Goal: Information Seeking & Learning: Learn about a topic

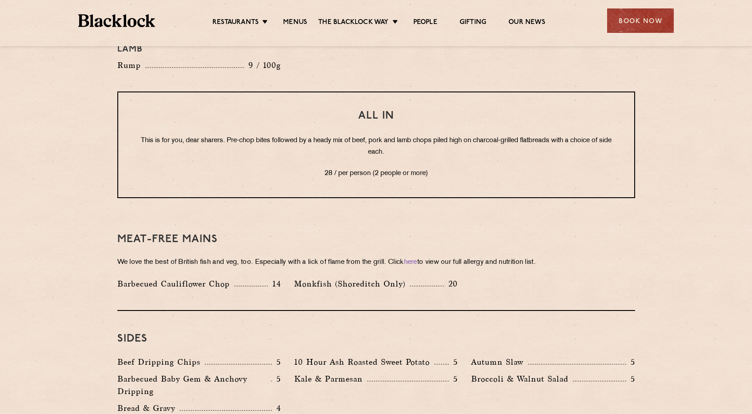
scroll to position [1156, 0]
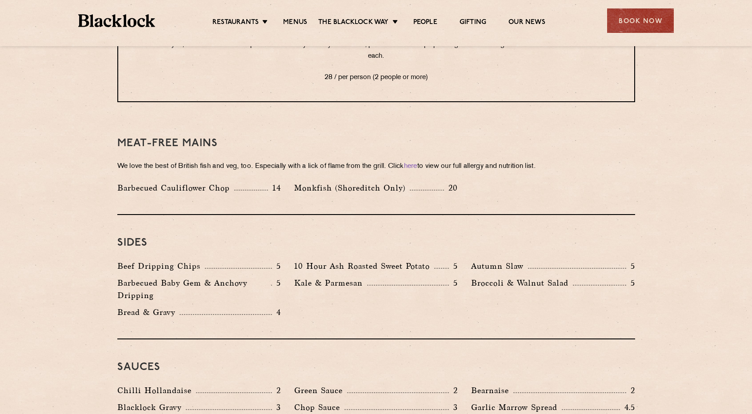
click at [287, 277] on div "Barbecued Baby Gem & Anchovy Dripping 5" at bounding box center [199, 291] width 177 height 29
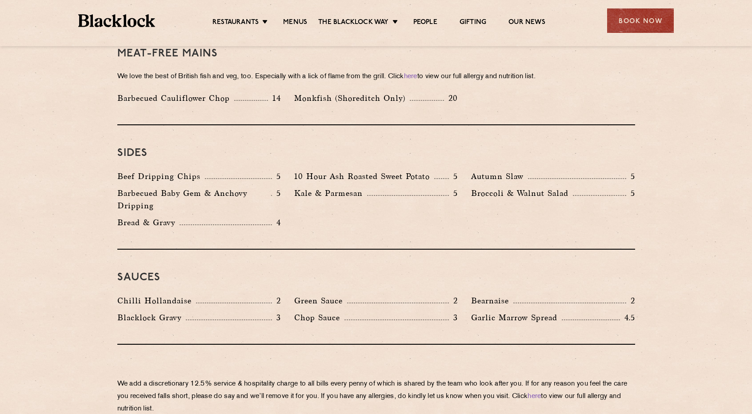
scroll to position [1289, 0]
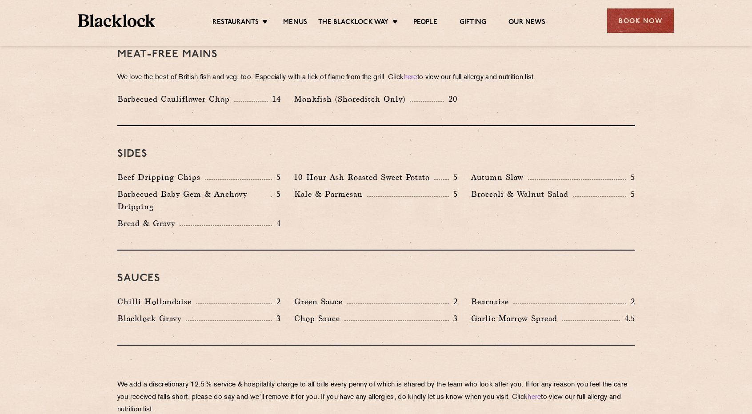
click at [453, 258] on div "Sauces Chilli Hollandaise 2 [GEOGRAPHIC_DATA] 2 Bearnaise 2 Blacklock Gravy 3 C…" at bounding box center [376, 298] width 518 height 95
click at [432, 220] on div "Beef Dripping Chips 5 10 Hour Ash Roasted Sweet Potato 5 Autumn Slaw 5 Barbecue…" at bounding box center [376, 202] width 531 height 63
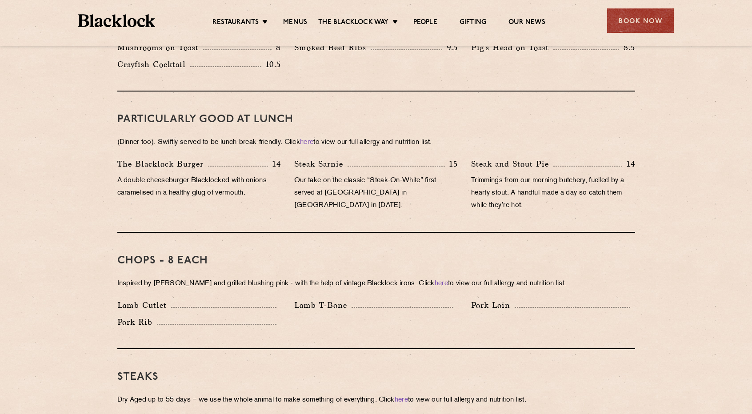
scroll to position [0, 0]
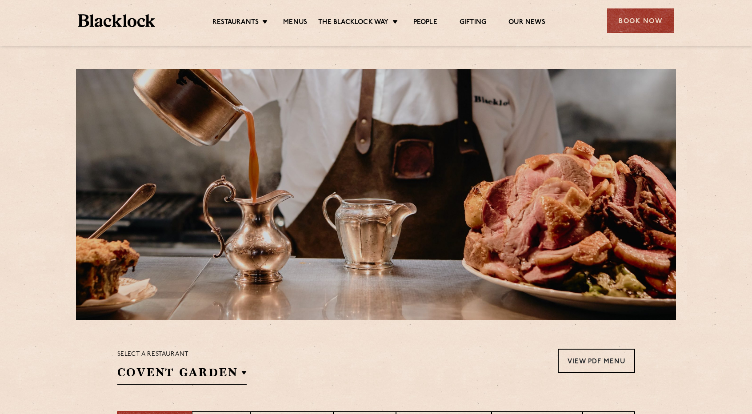
drag, startPoint x: 469, startPoint y: 275, endPoint x: 389, endPoint y: 79, distance: 211.7
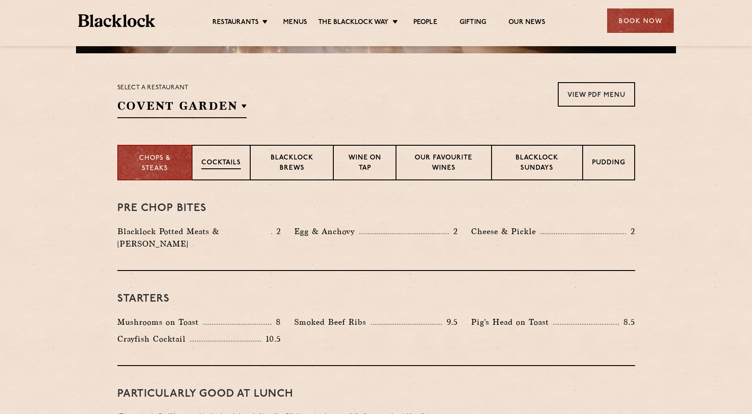
click at [233, 171] on div "Cocktails" at bounding box center [221, 163] width 58 height 36
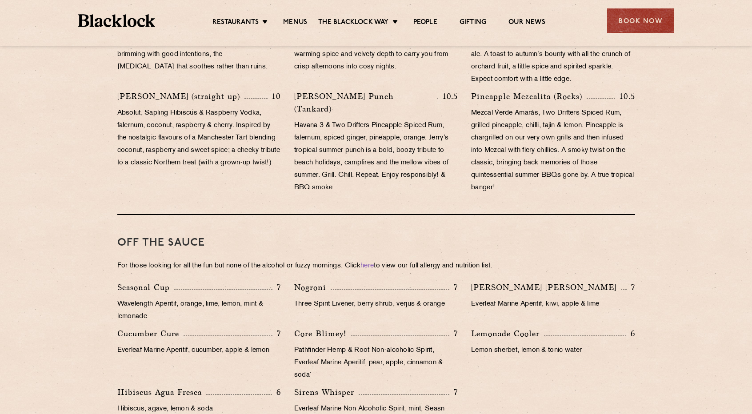
scroll to position [756, 0]
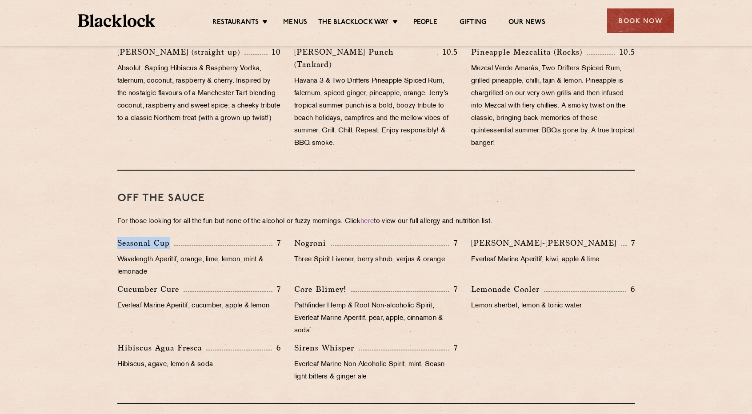
drag, startPoint x: 117, startPoint y: 231, endPoint x: 196, endPoint y: 230, distance: 78.7
click at [196, 237] on div "Seasonal Cup 7" at bounding box center [199, 243] width 164 height 12
copy div "Seasonal Cup"
click at [184, 300] on p "Everleaf Marine Aperitif, cucumber, apple & lemon" at bounding box center [199, 306] width 164 height 12
drag, startPoint x: 296, startPoint y: 234, endPoint x: 334, endPoint y: 234, distance: 37.8
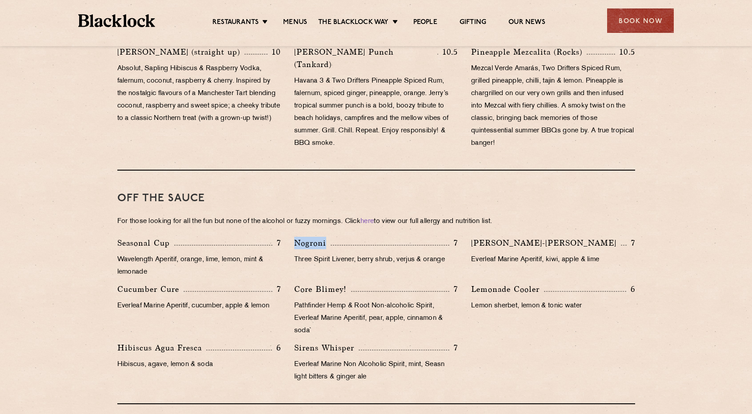
click at [334, 237] on div "Nogroni 7" at bounding box center [376, 243] width 164 height 12
copy div "Nogroni"
click at [349, 254] on p "Three Spirit Livener, berry shrub, verjus & orange" at bounding box center [376, 260] width 164 height 12
drag, startPoint x: 295, startPoint y: 248, endPoint x: 408, endPoint y: 250, distance: 113.4
click at [408, 250] on div "Nogroni 7 Three Spirit Livener, berry shrub, verjus & orange" at bounding box center [376, 260] width 177 height 46
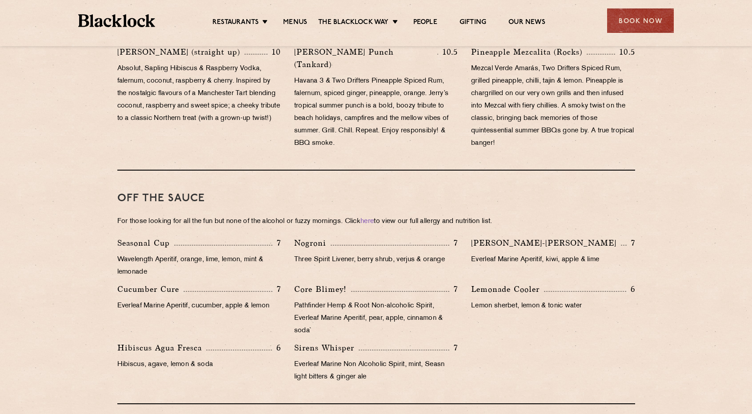
click at [495, 300] on div "Lemonade Cooler 6 Lemon sherbet, lemon & tonic water" at bounding box center [553, 312] width 177 height 59
click at [693, 108] on section "Cocktails That Give Back While our Chefs and Butchers focus on using the Whole …" at bounding box center [376, 48] width 752 height 713
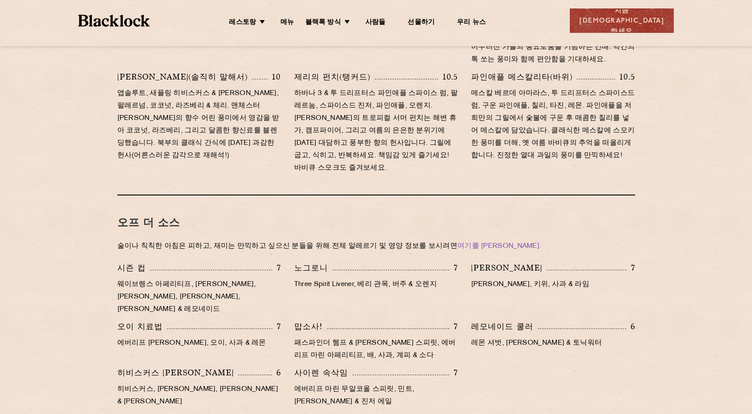
drag, startPoint x: 353, startPoint y: 245, endPoint x: 350, endPoint y: 248, distance: 5.0
click at [353, 281] on font "Three Spirit Livener, 베리 관목, 버주 & 오렌지" at bounding box center [365, 284] width 143 height 7
drag, startPoint x: 295, startPoint y: 249, endPoint x: 356, endPoint y: 254, distance: 60.7
click at [356, 262] on div "노그로니 7 Three Spirit Livener, 베리 관목, 버주 & 오렌지" at bounding box center [376, 291] width 177 height 59
click at [410, 262] on div "노그로니 7 Three Spirit Livener, 베리 관목, 버주 & 오렌지" at bounding box center [376, 291] width 177 height 59
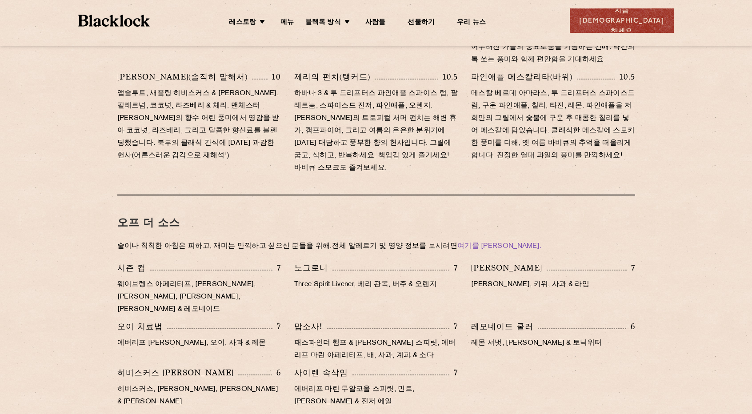
click at [291, 262] on div "노그로니 7 Three Spirit Livener, 베리 관목, 버주 & 오렌지" at bounding box center [376, 291] width 177 height 59
click at [299, 279] on p "Three Spirit Livener, 베리 관목, 버주 & 오렌지" at bounding box center [376, 285] width 164 height 12
drag, startPoint x: 292, startPoint y: 249, endPoint x: 357, endPoint y: 252, distance: 65.0
click at [357, 262] on div "노그로니 7 Three Spirit Livener, 베리 관목, 버주 & 오렌지" at bounding box center [376, 291] width 177 height 59
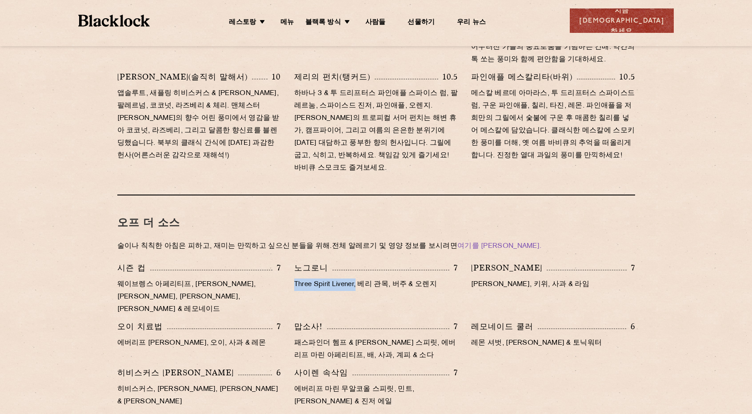
copy font "Three Spirit Livener,"
click at [411, 262] on div "노그로니 7 Three Spirit Livener, 베리 관목, 버주 & 오렌지" at bounding box center [376, 291] width 177 height 59
drag, startPoint x: 360, startPoint y: 248, endPoint x: 386, endPoint y: 249, distance: 26.2
click at [386, 281] on font "Three Spirit Livener, 베리 관목, 버주 & 오렌지" at bounding box center [365, 284] width 143 height 7
click at [602, 265] on div "[PERSON_NAME] 7 [PERSON_NAME], [PERSON_NAME], 사과 & 라임" at bounding box center [553, 291] width 177 height 59
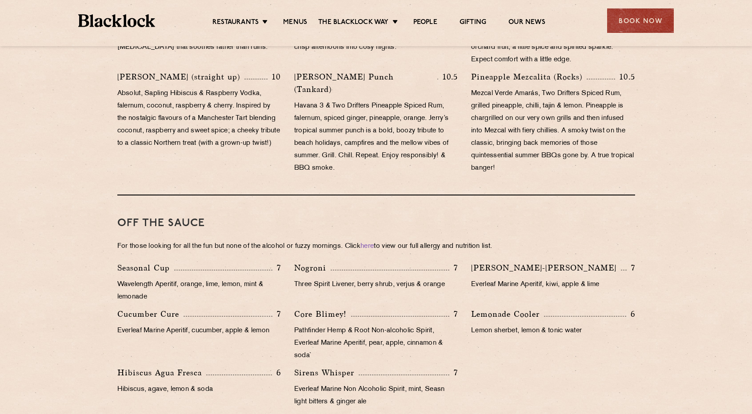
scroll to position [756, 0]
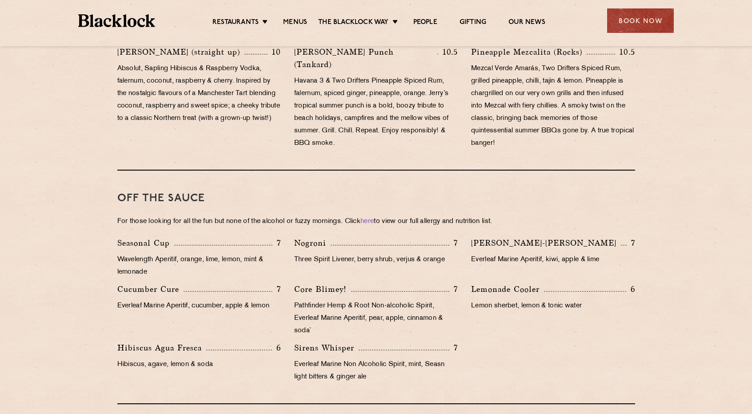
click at [373, 254] on p "Three Spirit Livener, berry shrub, verjus & orange" at bounding box center [376, 260] width 164 height 12
drag, startPoint x: 361, startPoint y: 249, endPoint x: 396, endPoint y: 252, distance: 34.8
click at [396, 254] on p "Three Spirit Livener, berry shrub, verjus & orange" at bounding box center [376, 260] width 164 height 12
copy p "berry shrub"
click at [435, 254] on p "Three Spirit Livener, berry shrub, verjus & orange" at bounding box center [376, 260] width 164 height 12
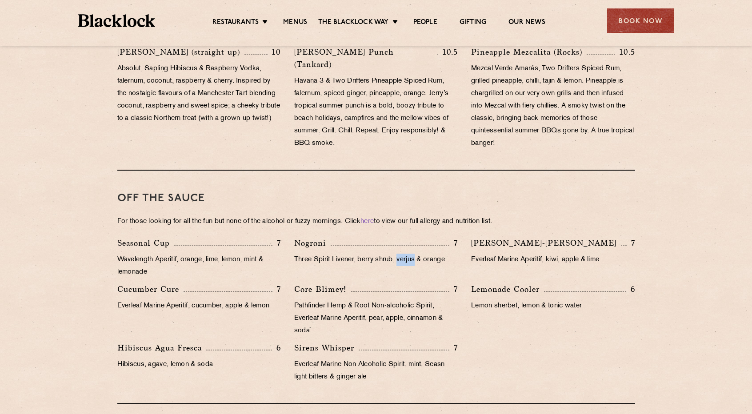
drag, startPoint x: 399, startPoint y: 246, endPoint x: 418, endPoint y: 248, distance: 18.7
click at [418, 254] on p "Three Spirit Livener, berry shrub, verjus & orange" at bounding box center [376, 260] width 164 height 12
copy p "verjus"
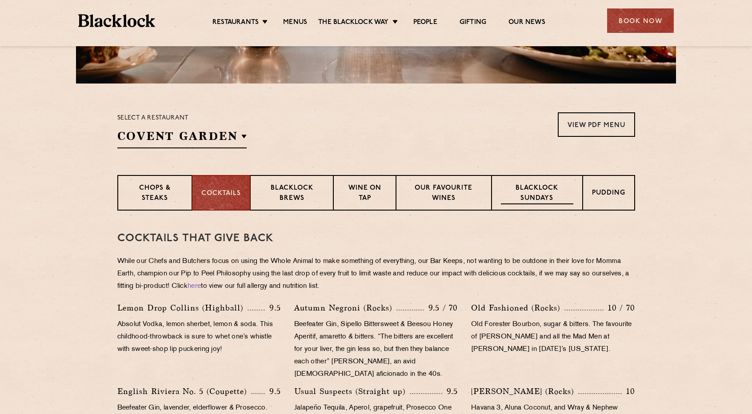
scroll to position [133, 0]
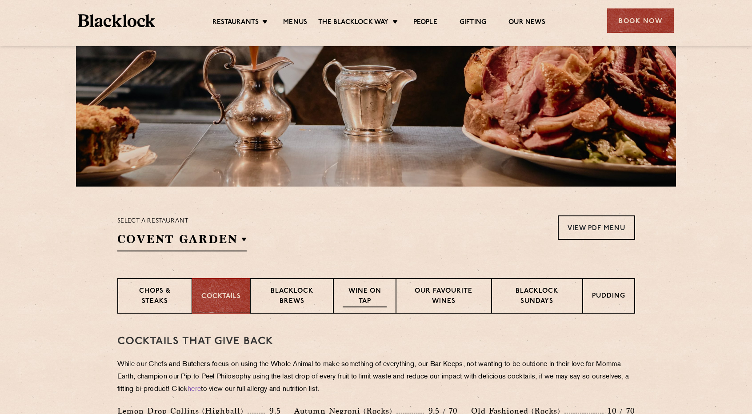
click at [374, 296] on p "Wine on Tap" at bounding box center [365, 297] width 44 height 21
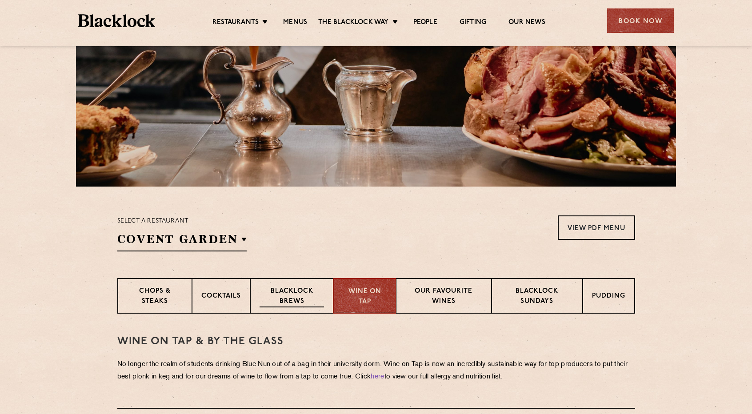
click at [308, 300] on p "Blacklock Brews" at bounding box center [292, 297] width 65 height 21
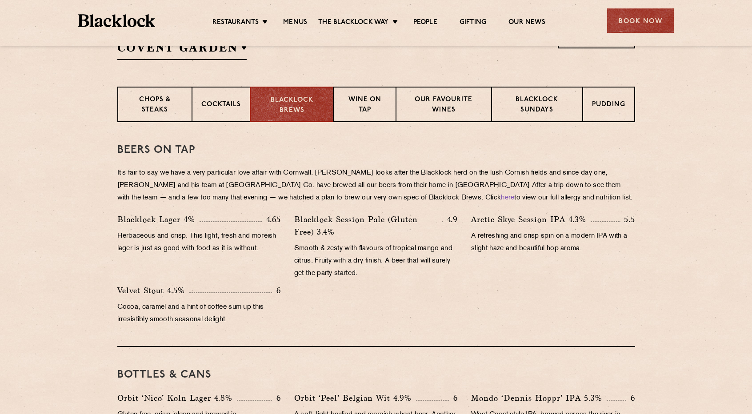
scroll to position [311, 0]
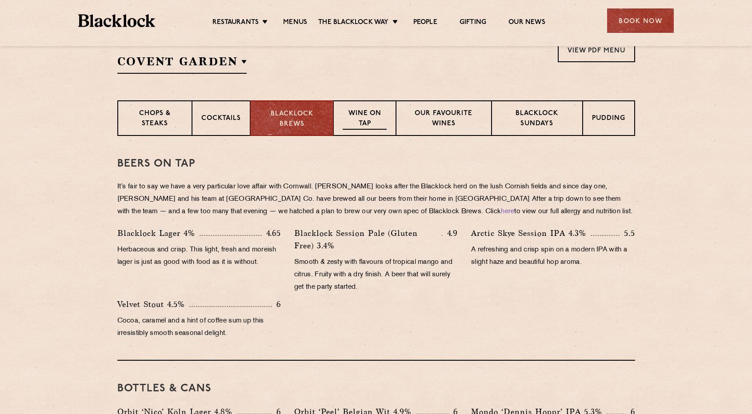
click at [365, 116] on p "Wine on Tap" at bounding box center [365, 119] width 44 height 21
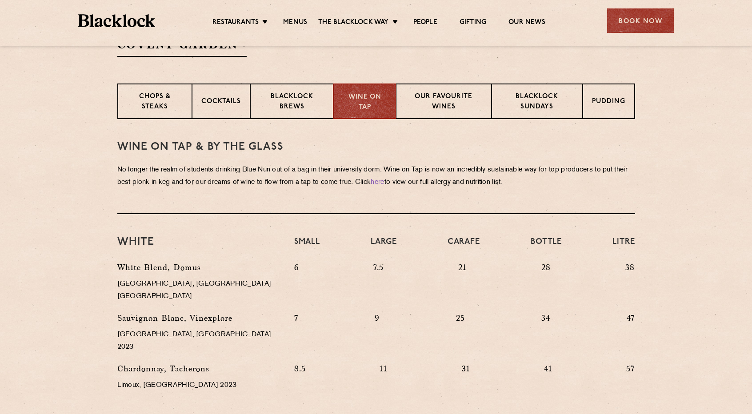
scroll to position [242, 0]
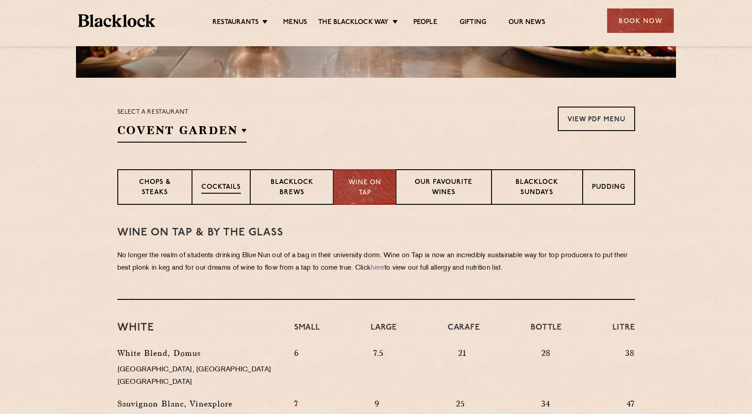
click at [248, 186] on div "Cocktails" at bounding box center [221, 187] width 58 height 36
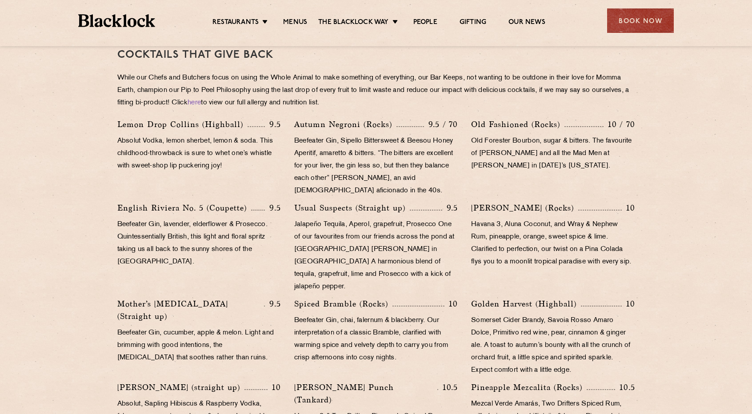
scroll to position [153, 0]
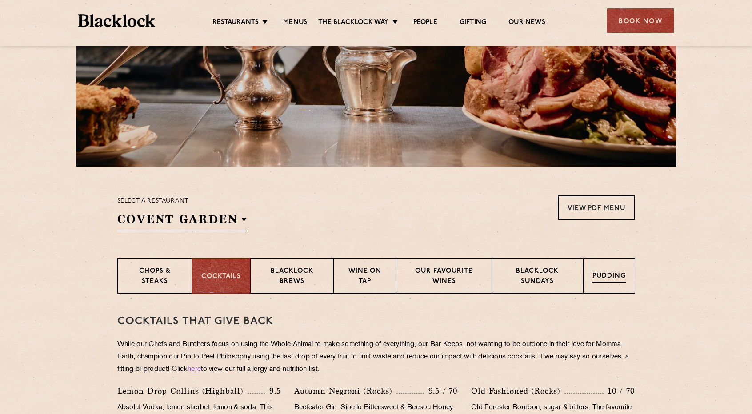
click at [628, 279] on div "Pudding" at bounding box center [609, 276] width 52 height 36
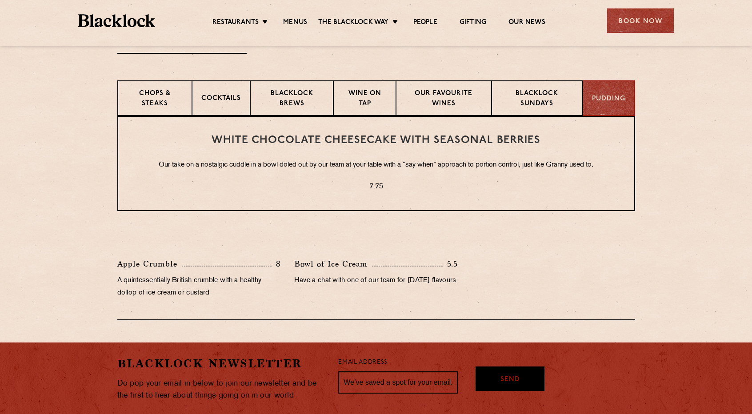
scroll to position [287, 0]
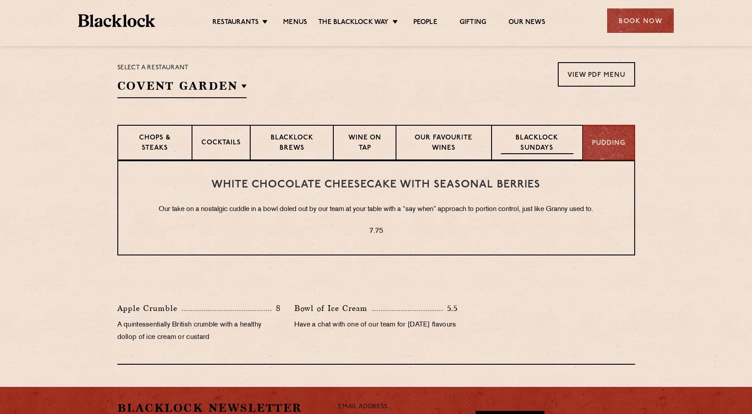
click at [556, 148] on p "Blacklock Sundays" at bounding box center [537, 143] width 72 height 21
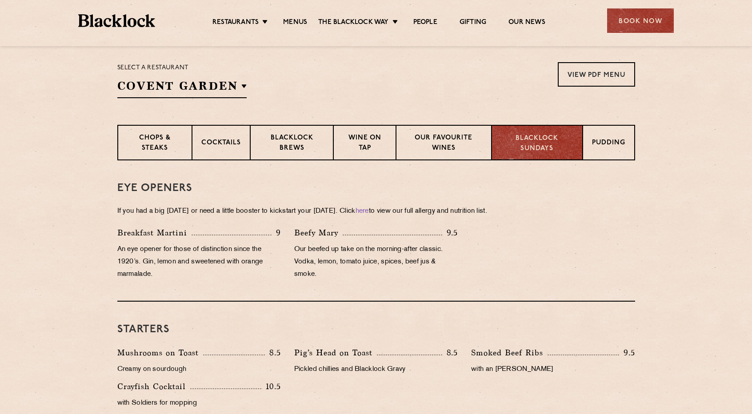
click at [556, 148] on p "Blacklock Sundays" at bounding box center [537, 144] width 72 height 20
click at [463, 137] on p "Our favourite wines" at bounding box center [443, 143] width 77 height 21
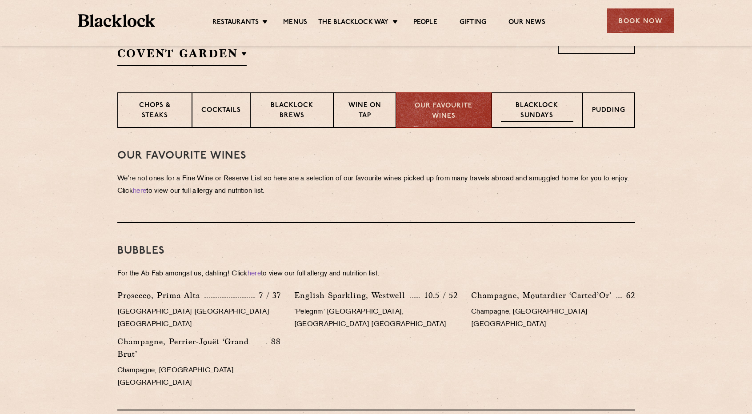
scroll to position [242, 0]
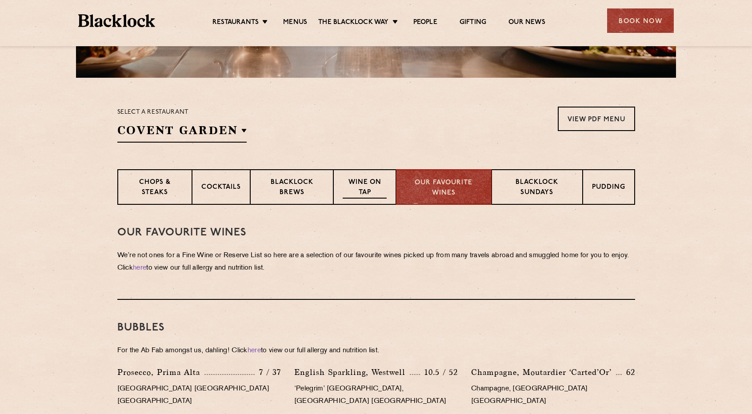
click at [375, 187] on p "Wine on Tap" at bounding box center [365, 188] width 44 height 21
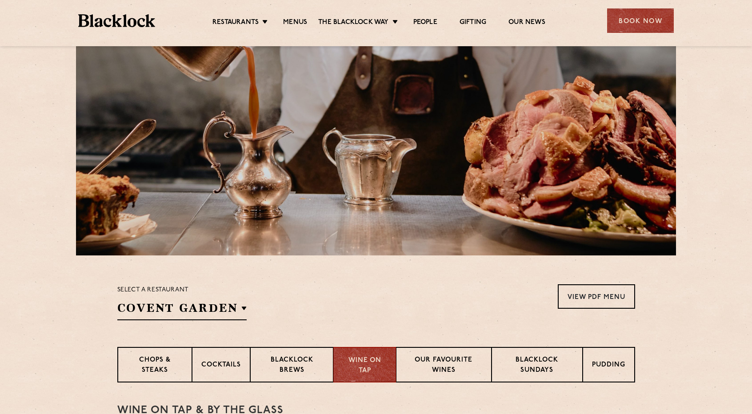
scroll to position [153, 0]
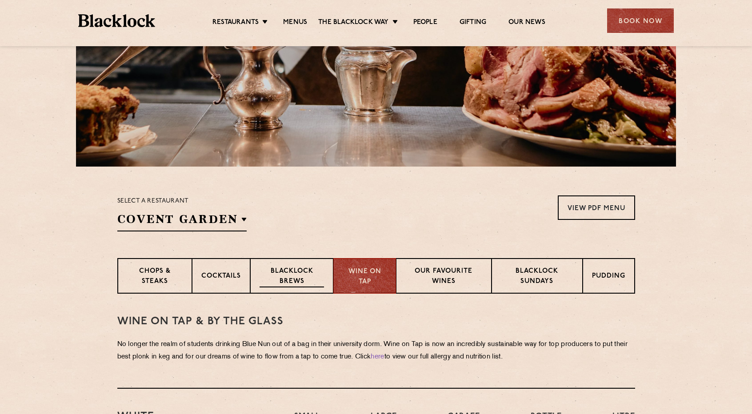
click at [310, 261] on div "Blacklock Brews" at bounding box center [292, 276] width 84 height 36
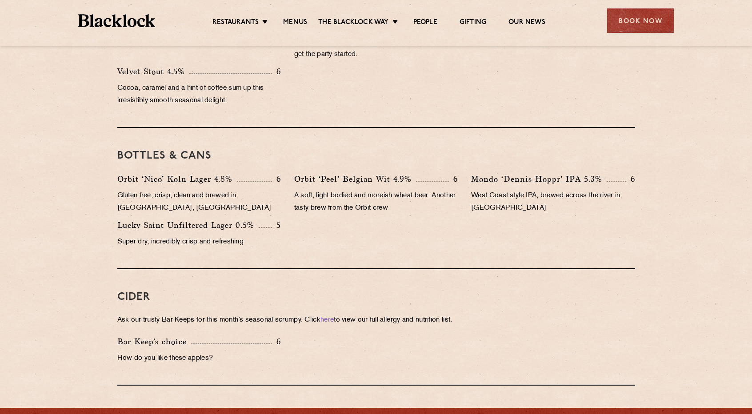
scroll to position [553, 0]
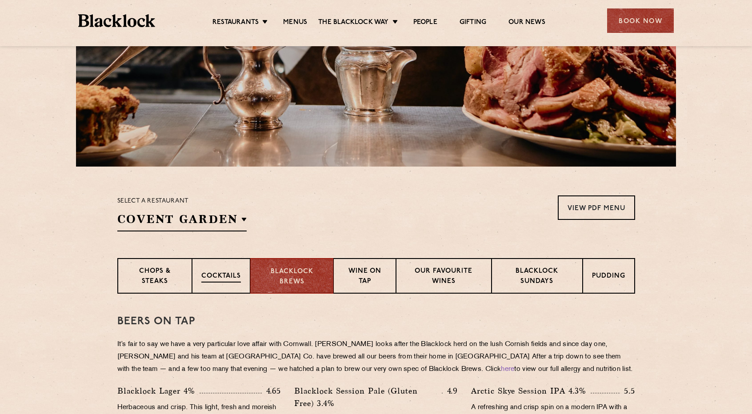
click at [223, 268] on div "Cocktails" at bounding box center [221, 276] width 58 height 36
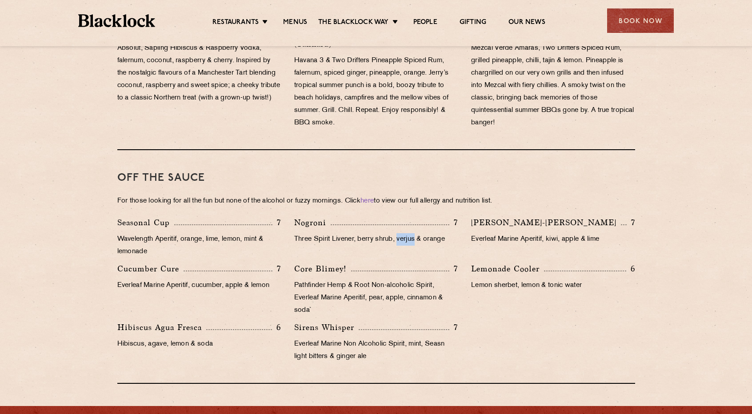
scroll to position [776, 0]
click at [562, 280] on p "Lemon sherbet, lemon & tonic water" at bounding box center [553, 286] width 164 height 12
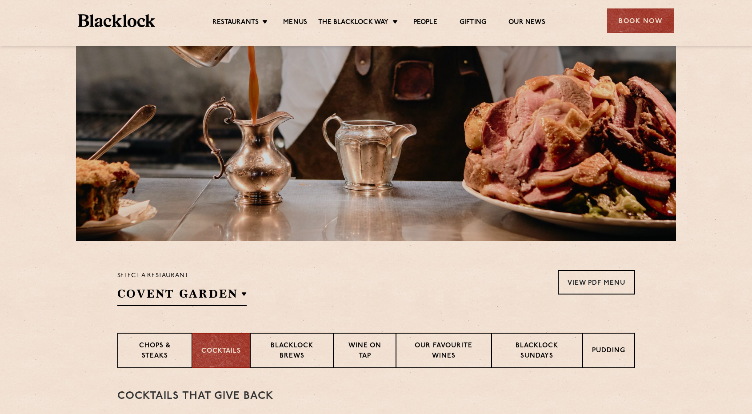
scroll to position [109, 0]
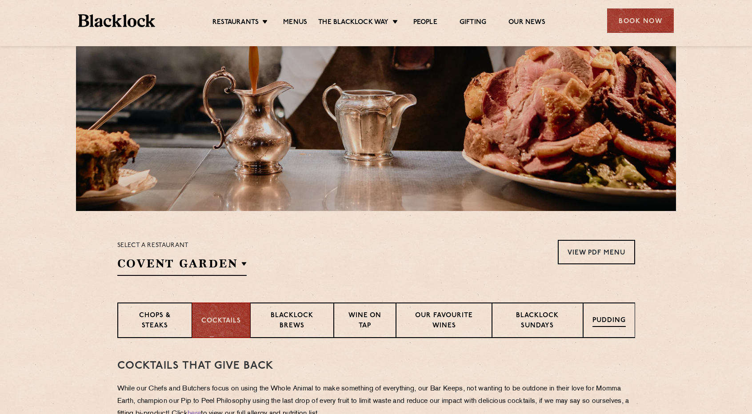
click at [605, 324] on p "Pudding" at bounding box center [609, 321] width 33 height 11
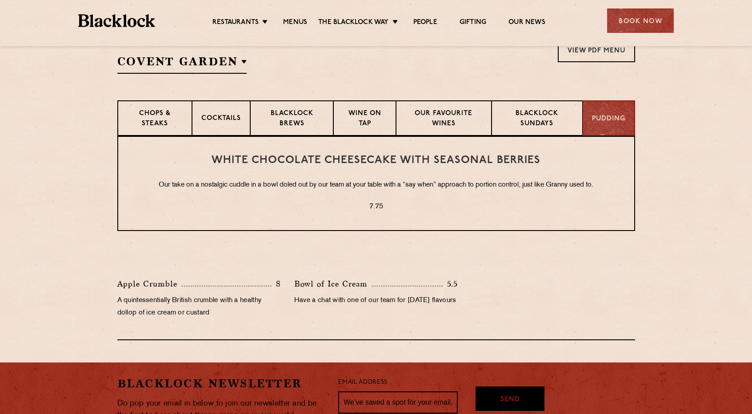
scroll to position [331, 0]
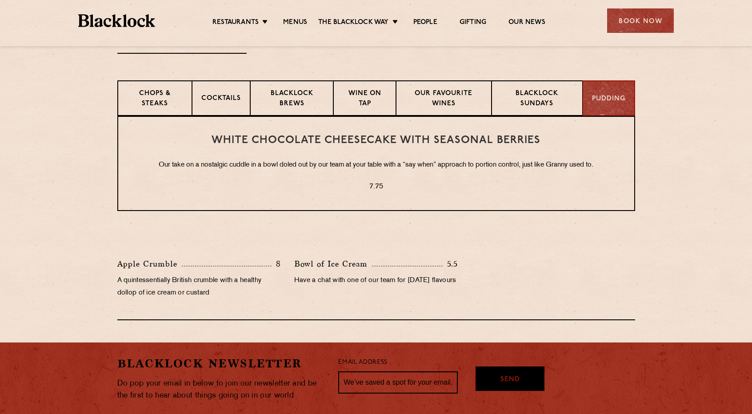
drag, startPoint x: 40, startPoint y: 89, endPoint x: 55, endPoint y: 110, distance: 25.5
click at [40, 89] on section "Chops & Steaks Cocktails Blacklock Brews Wine on Tap Our favourite wines Blackl…" at bounding box center [376, 98] width 752 height 36
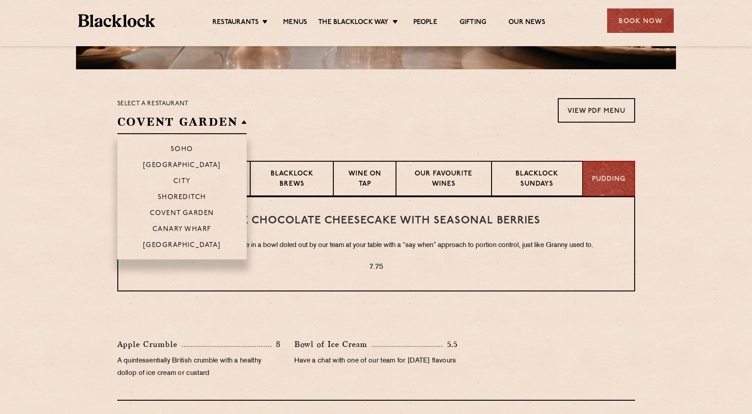
scroll to position [198, 0]
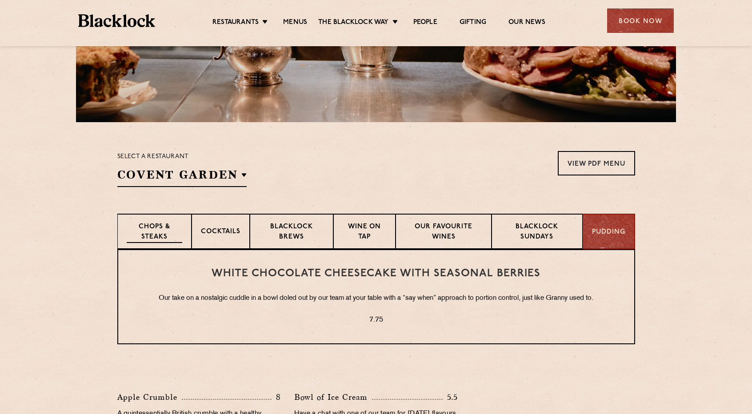
click at [167, 236] on p "Chops & Steaks" at bounding box center [155, 232] width 56 height 21
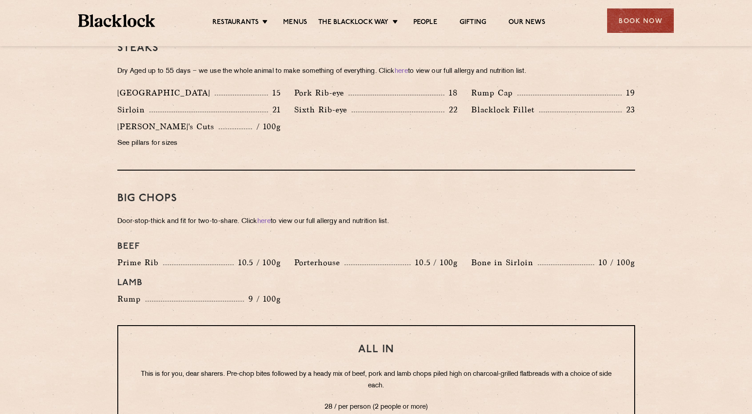
scroll to position [909, 0]
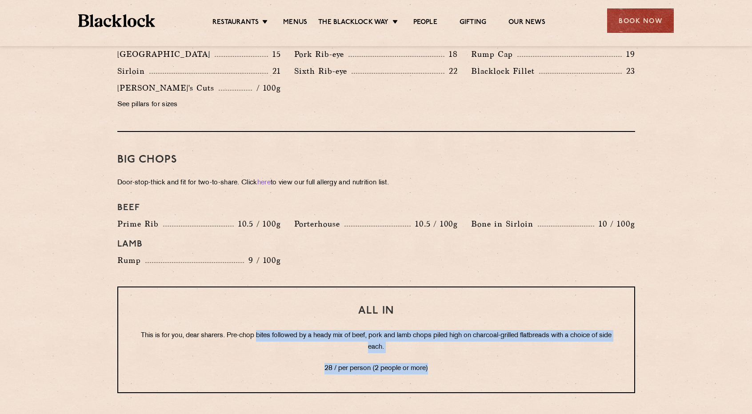
drag, startPoint x: 260, startPoint y: 323, endPoint x: 448, endPoint y: 360, distance: 191.1
click at [441, 356] on div "All In This is for you, dear sharers. Pre-chop bites followed by a heady mix of…" at bounding box center [376, 340] width 518 height 107
click at [454, 362] on div "All In This is for you, dear sharers. Pre-chop bites followed by a heady mix of…" at bounding box center [376, 340] width 518 height 107
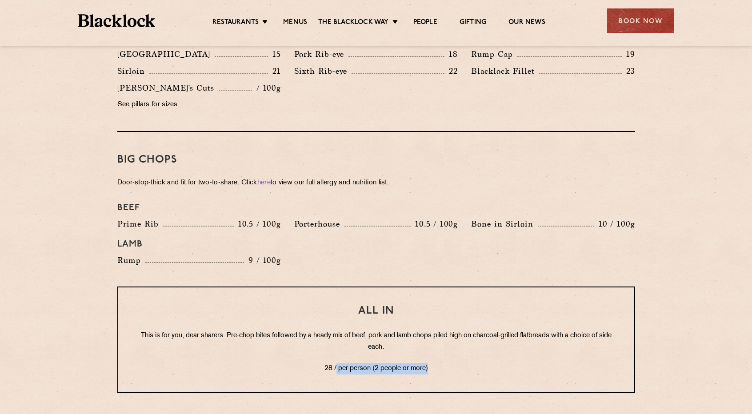
drag, startPoint x: 448, startPoint y: 361, endPoint x: 336, endPoint y: 362, distance: 112.0
click at [336, 362] on div "All In This is for you, dear sharers. Pre-chop bites followed by a heady mix of…" at bounding box center [376, 340] width 518 height 107
drag, startPoint x: 286, startPoint y: 353, endPoint x: 274, endPoint y: 350, distance: 12.4
click at [286, 363] on p "28 / per person (2 people or more)" at bounding box center [376, 369] width 481 height 12
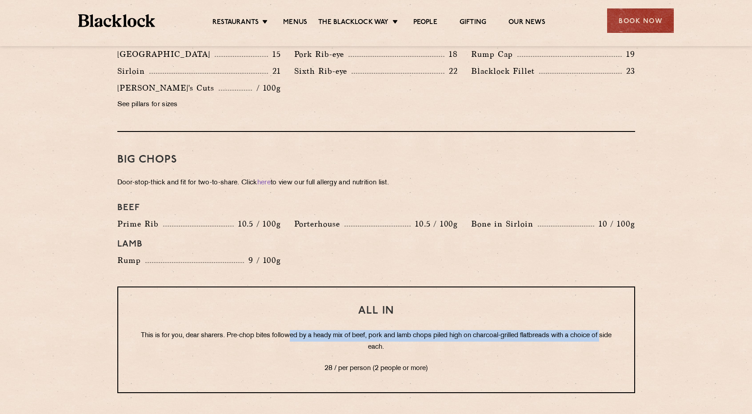
drag, startPoint x: 165, startPoint y: 330, endPoint x: 293, endPoint y: 320, distance: 128.4
click at [293, 330] on p "This is for you, dear sharers. Pre-chop bites followed by a heady mix of beef, …" at bounding box center [376, 341] width 481 height 23
click at [306, 331] on p "This is for you, dear sharers. Pre-chop bites followed by a heady mix of beef, …" at bounding box center [376, 341] width 481 height 23
drag, startPoint x: 256, startPoint y: 327, endPoint x: 381, endPoint y: 329, distance: 124.0
click at [381, 330] on p "This is for you, dear sharers. Pre-chop bites followed by a heady mix of beef, …" at bounding box center [376, 341] width 481 height 23
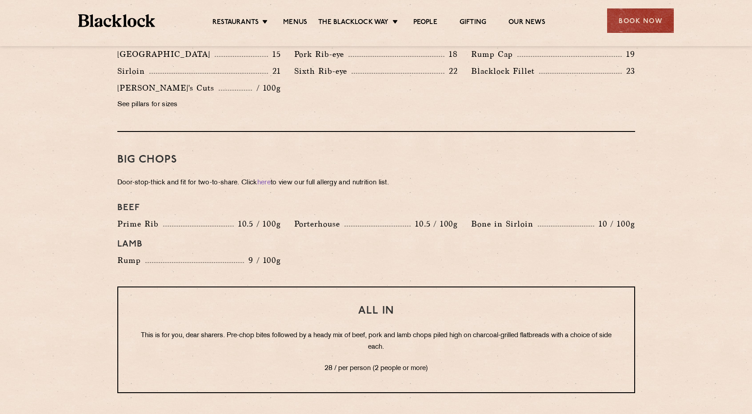
click at [427, 341] on p "This is for you, dear sharers. Pre-chop bites followed by a heady mix of beef, …" at bounding box center [376, 341] width 481 height 23
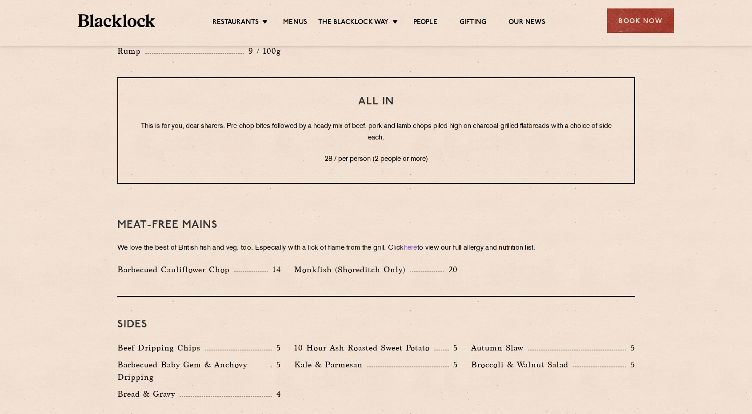
scroll to position [1131, 0]
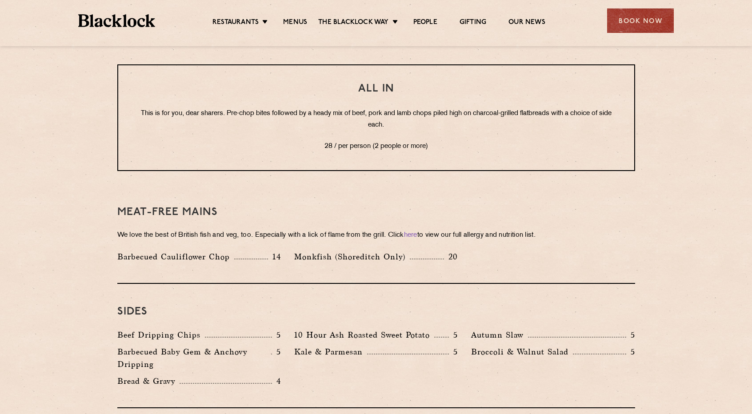
click at [606, 229] on p "We love the best of British fish and veg, too. Especially with a lick of flame …" at bounding box center [376, 235] width 518 height 12
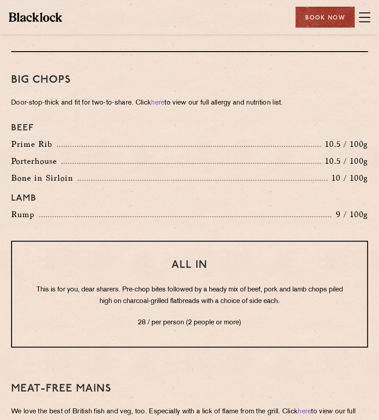
click at [156, 212] on div "Rump 9 / 100g" at bounding box center [189, 216] width 370 height 17
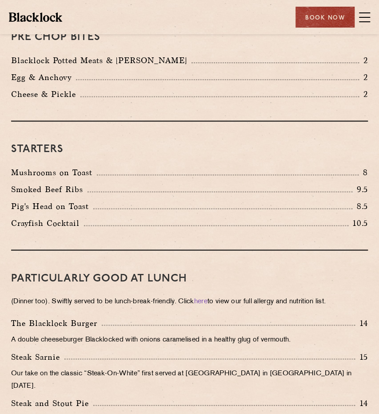
scroll to position [109, 0]
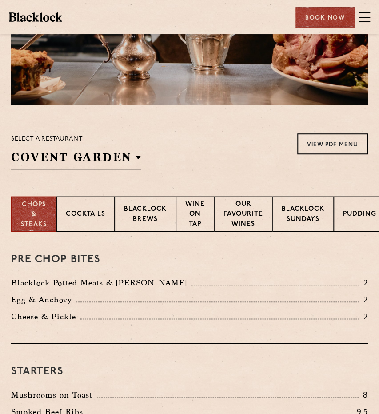
click at [18, 299] on p "Egg & Anchovy" at bounding box center [43, 299] width 65 height 12
click at [84, 212] on p "Cocktails" at bounding box center [86, 214] width 40 height 11
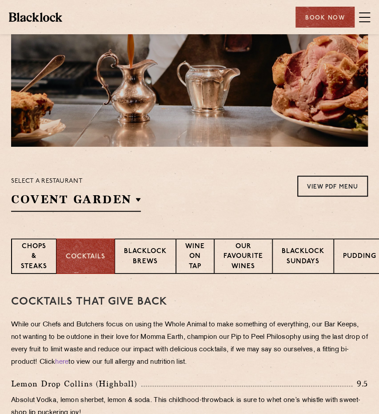
scroll to position [0, 0]
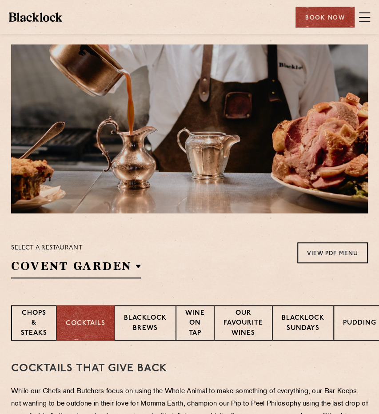
drag, startPoint x: 217, startPoint y: 144, endPoint x: 206, endPoint y: 87, distance: 58.4
